Goal: Transaction & Acquisition: Purchase product/service

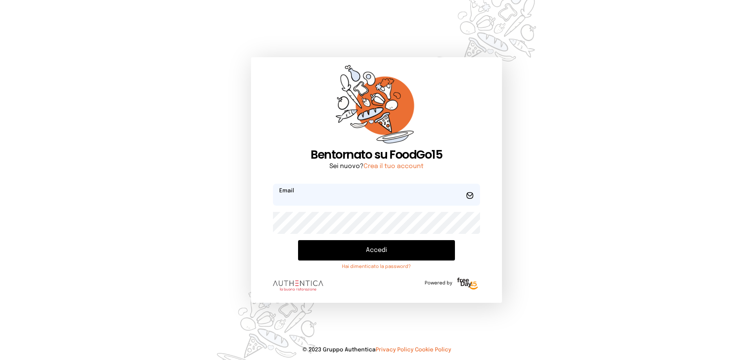
type input "**********"
click at [378, 255] on button "Accedi" at bounding box center [376, 250] width 157 height 20
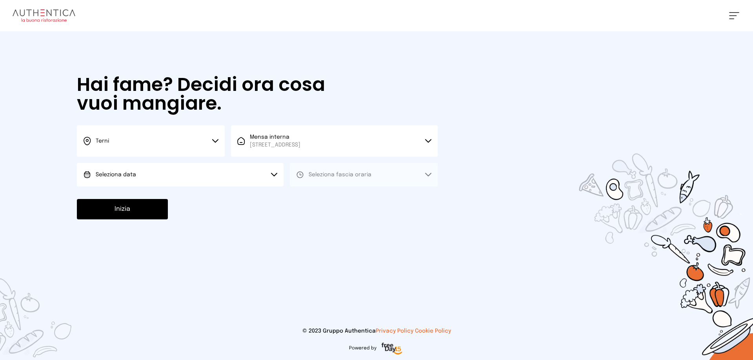
click at [134, 178] on span "Seleziona data" at bounding box center [116, 175] width 40 height 8
drag, startPoint x: 137, startPoint y: 195, endPoint x: 216, endPoint y: 186, distance: 79.0
click at [134, 195] on span "[DATE], [DATE]" at bounding box center [115, 197] width 38 height 8
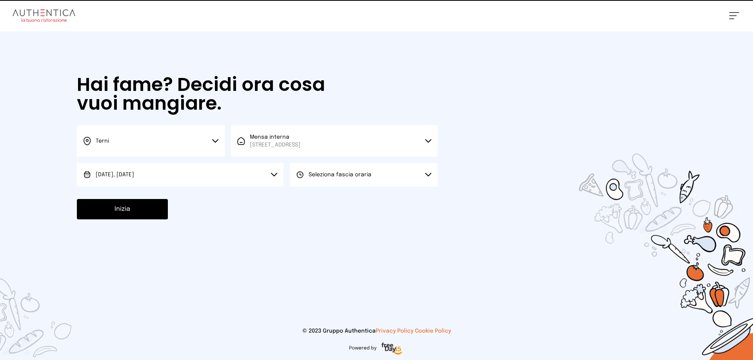
click at [302, 176] on icon at bounding box center [300, 175] width 8 height 8
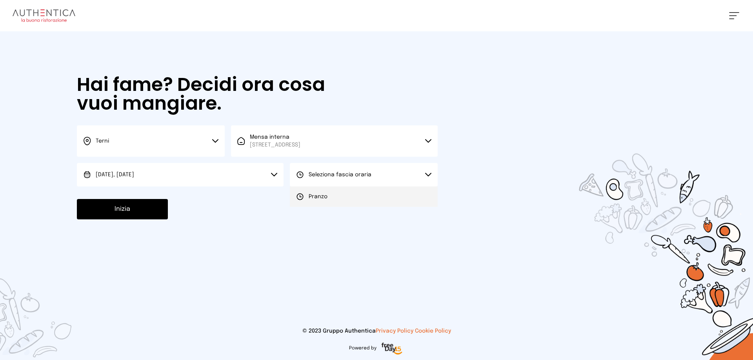
click at [306, 190] on li "Pranzo" at bounding box center [364, 197] width 148 height 20
click at [151, 211] on button "Inizia" at bounding box center [122, 209] width 91 height 20
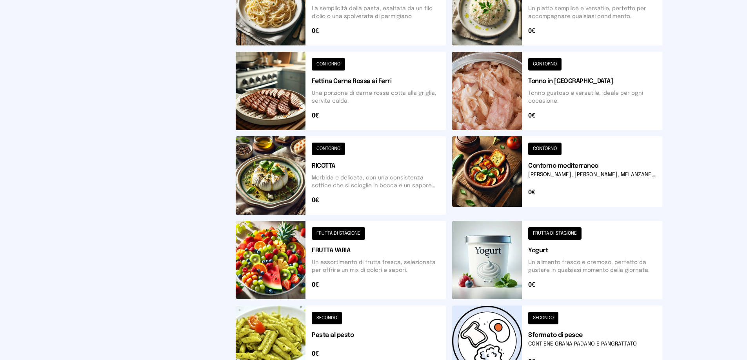
scroll to position [281, 0]
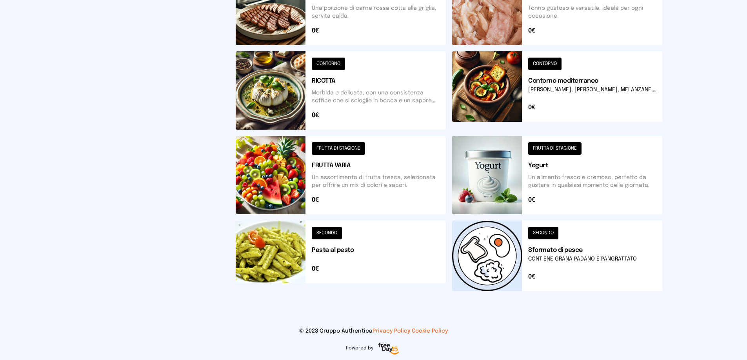
click at [493, 256] on button at bounding box center [557, 256] width 210 height 71
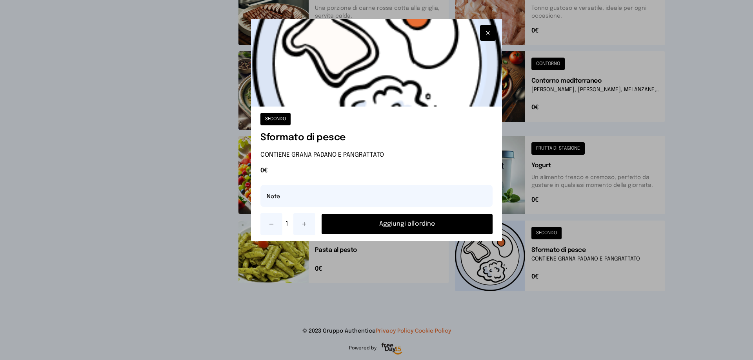
click at [412, 225] on button "Aggiungi all'ordine" at bounding box center [407, 224] width 171 height 20
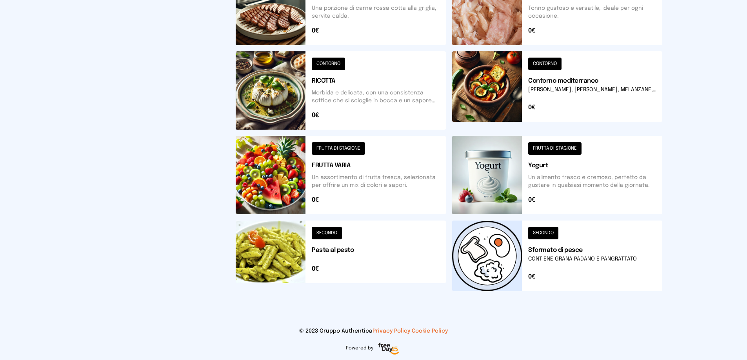
click at [284, 176] on button at bounding box center [341, 175] width 210 height 78
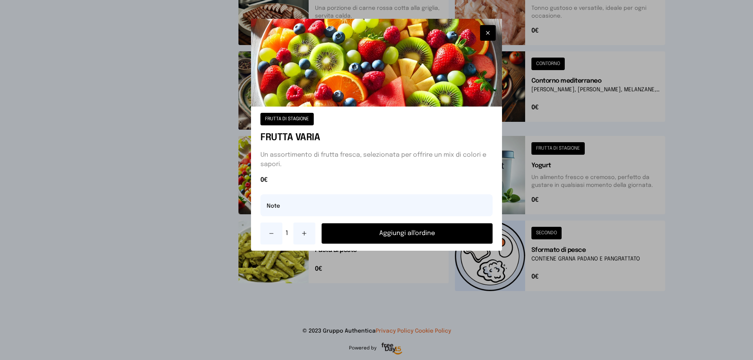
click at [308, 234] on button at bounding box center [304, 234] width 22 height 22
click at [275, 208] on input "text" at bounding box center [376, 206] width 232 height 22
type input "**********"
click at [414, 233] on button "Aggiungi all'ordine" at bounding box center [407, 234] width 171 height 20
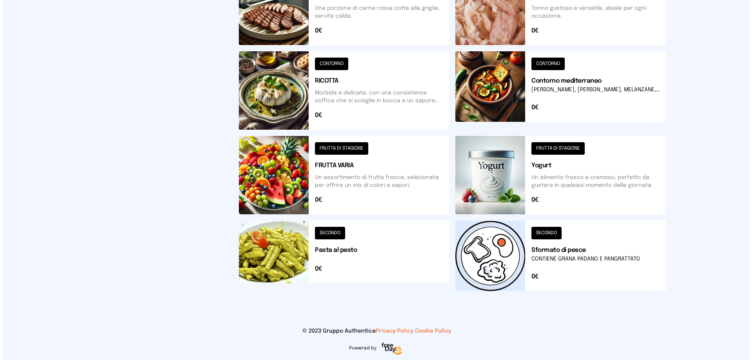
scroll to position [0, 0]
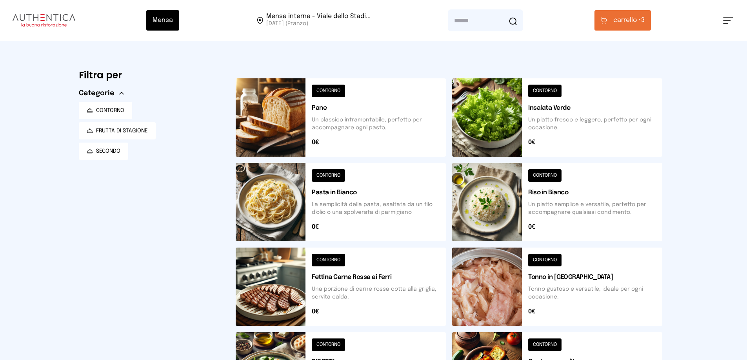
click at [617, 20] on span "carrello •" at bounding box center [627, 20] width 28 height 9
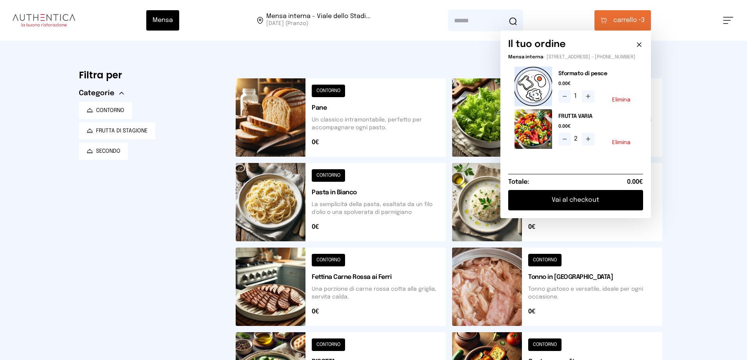
click at [588, 205] on button "Vai al checkout" at bounding box center [575, 200] width 135 height 20
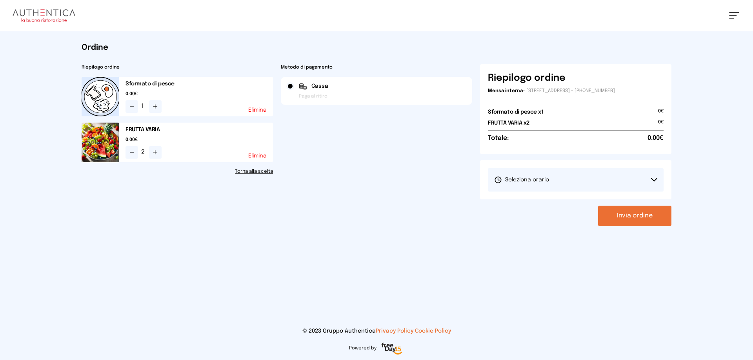
drag, startPoint x: 542, startPoint y: 184, endPoint x: 545, endPoint y: 195, distance: 10.8
click at [542, 184] on button "Seleziona orario" at bounding box center [576, 180] width 176 height 24
click at [546, 201] on span "1° Turno (13:00 - 15:00)" at bounding box center [523, 202] width 59 height 8
drag, startPoint x: 627, startPoint y: 214, endPoint x: 510, endPoint y: 187, distance: 119.9
click at [627, 214] on button "Invia ordine" at bounding box center [634, 216] width 73 height 20
